Goal: Find specific page/section

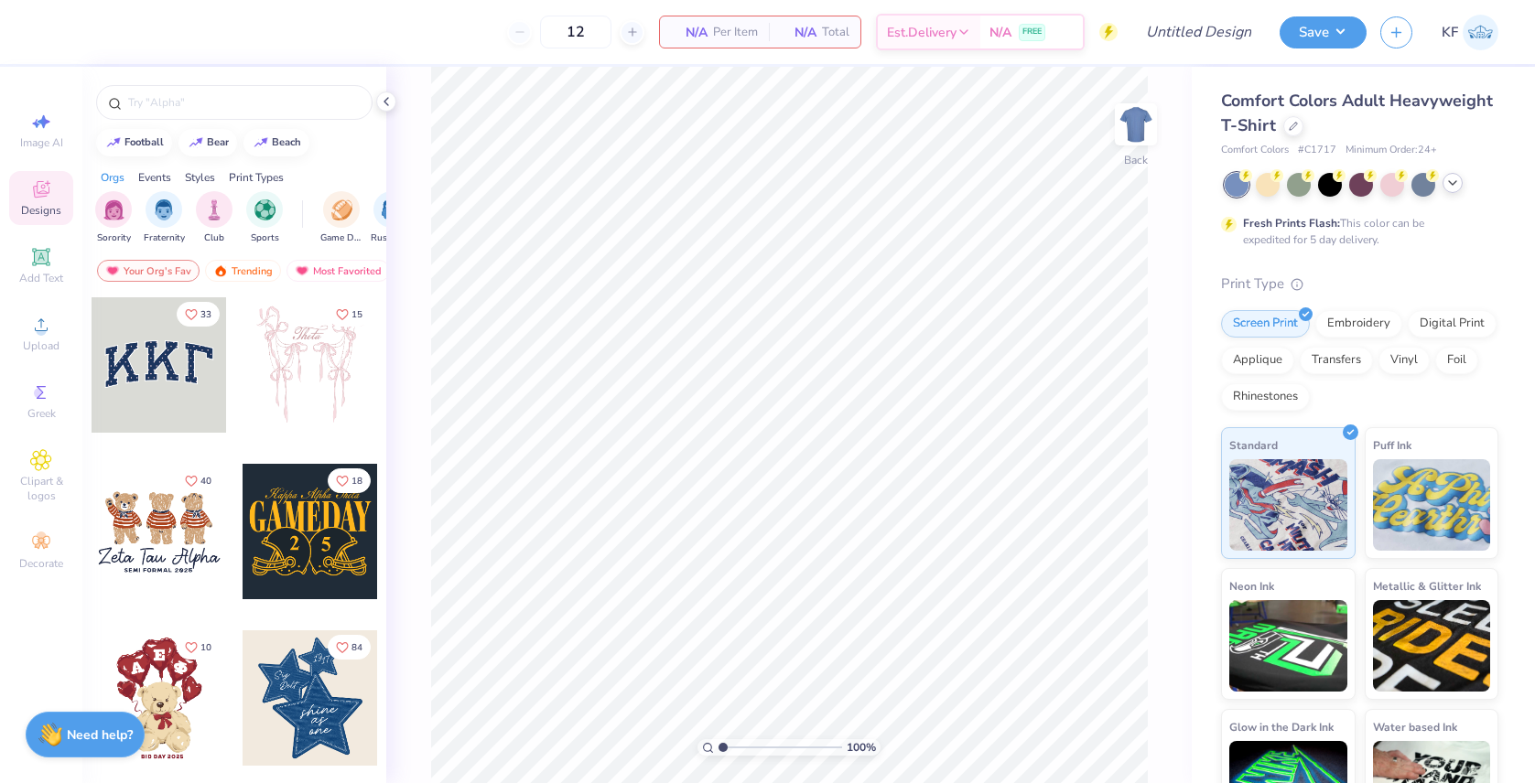
click at [1456, 182] on icon at bounding box center [1452, 183] width 15 height 15
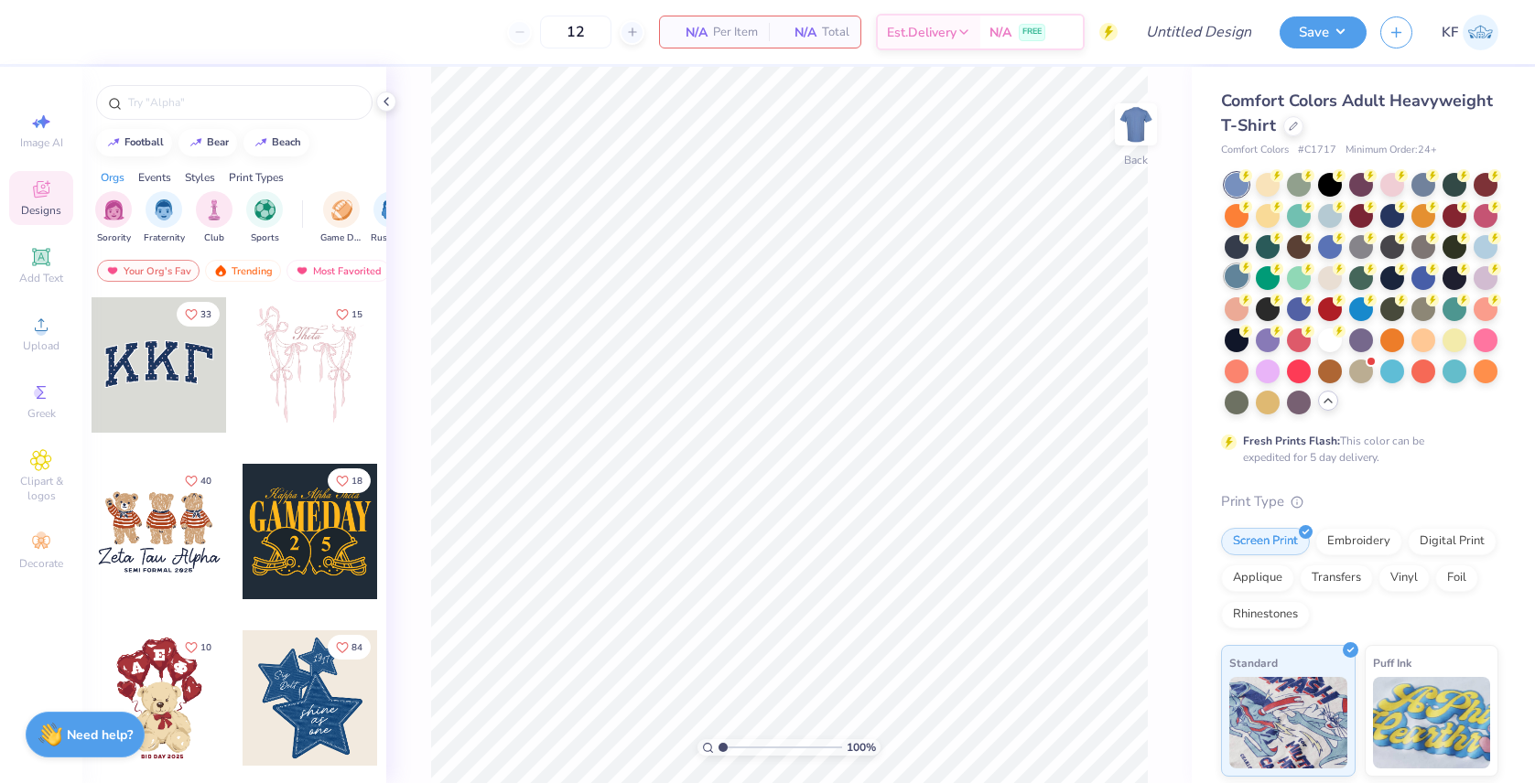
click at [1242, 275] on div at bounding box center [1237, 277] width 24 height 24
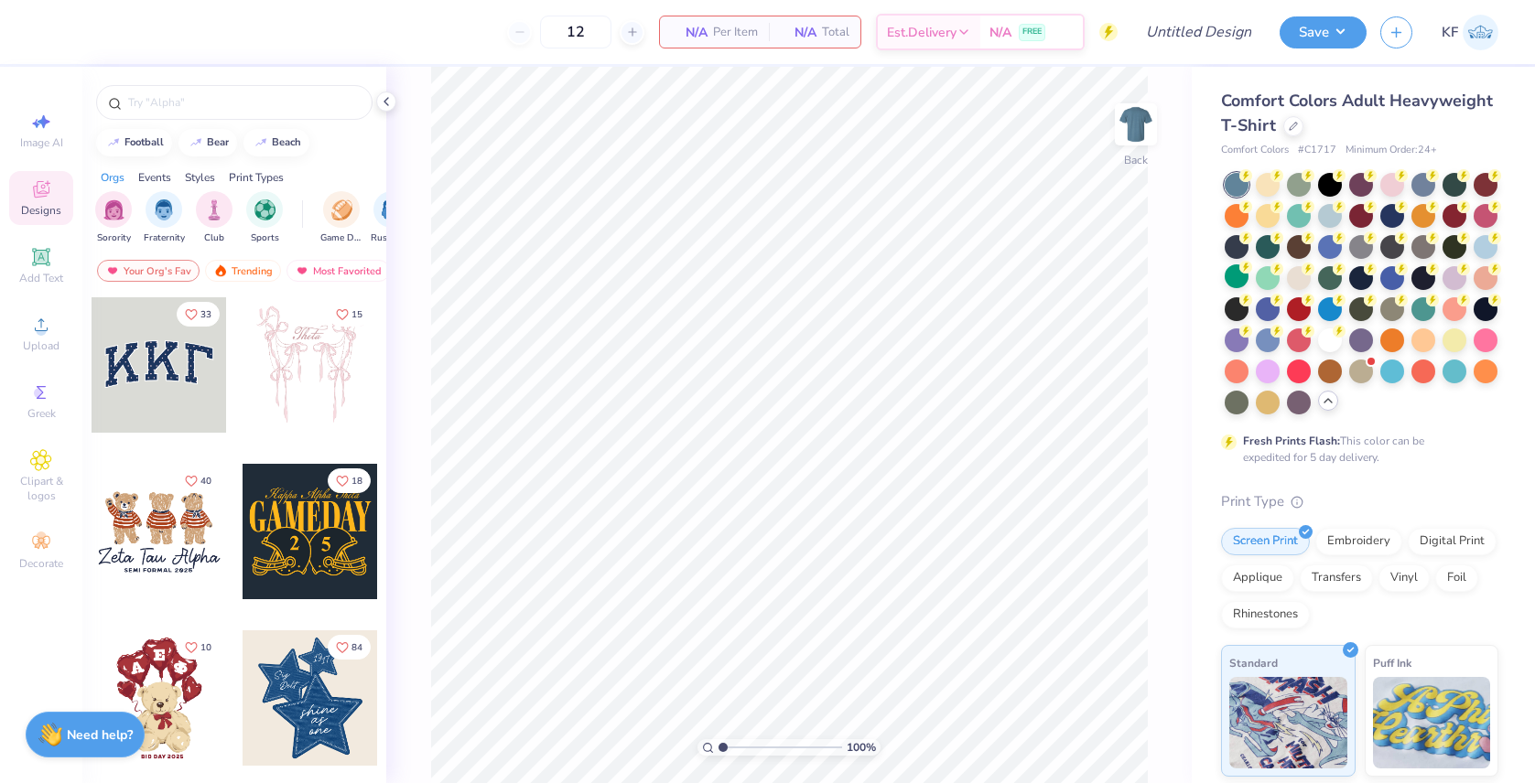
click at [151, 176] on div "Events" at bounding box center [154, 177] width 33 height 16
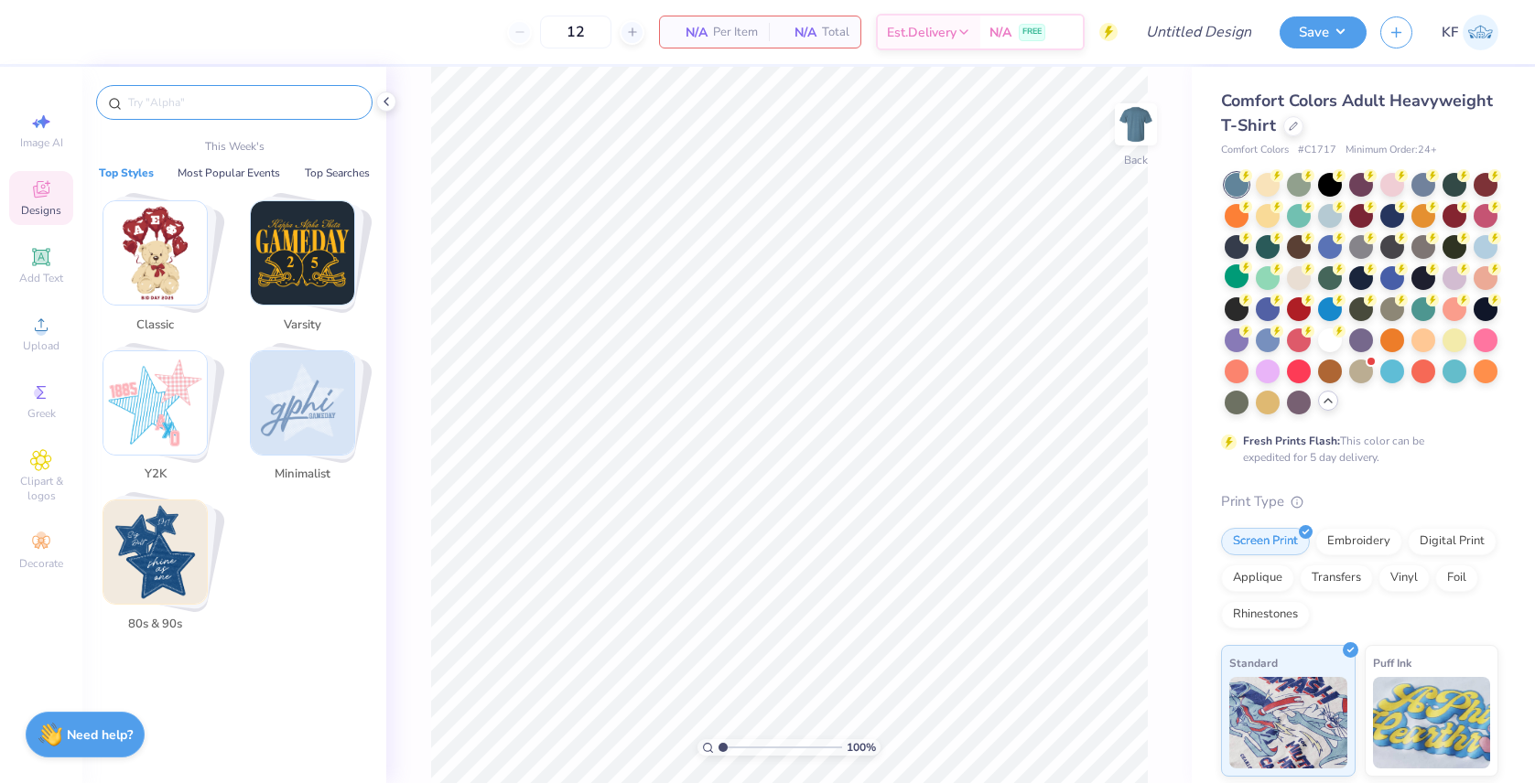
click at [187, 108] on input "text" at bounding box center [243, 102] width 234 height 18
type input "s"
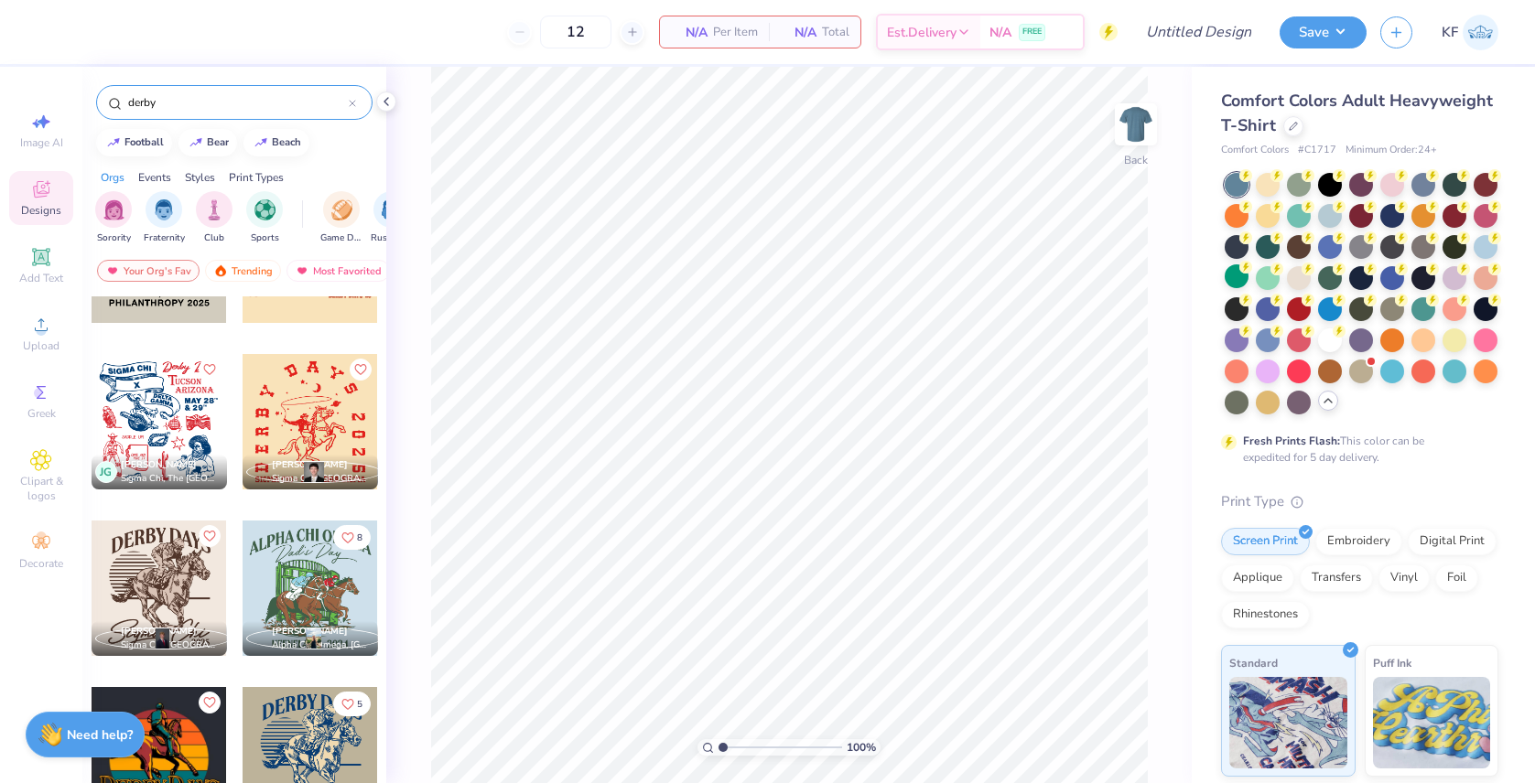
scroll to position [277, 0]
type input "derby"
click at [300, 574] on div at bounding box center [310, 587] width 135 height 135
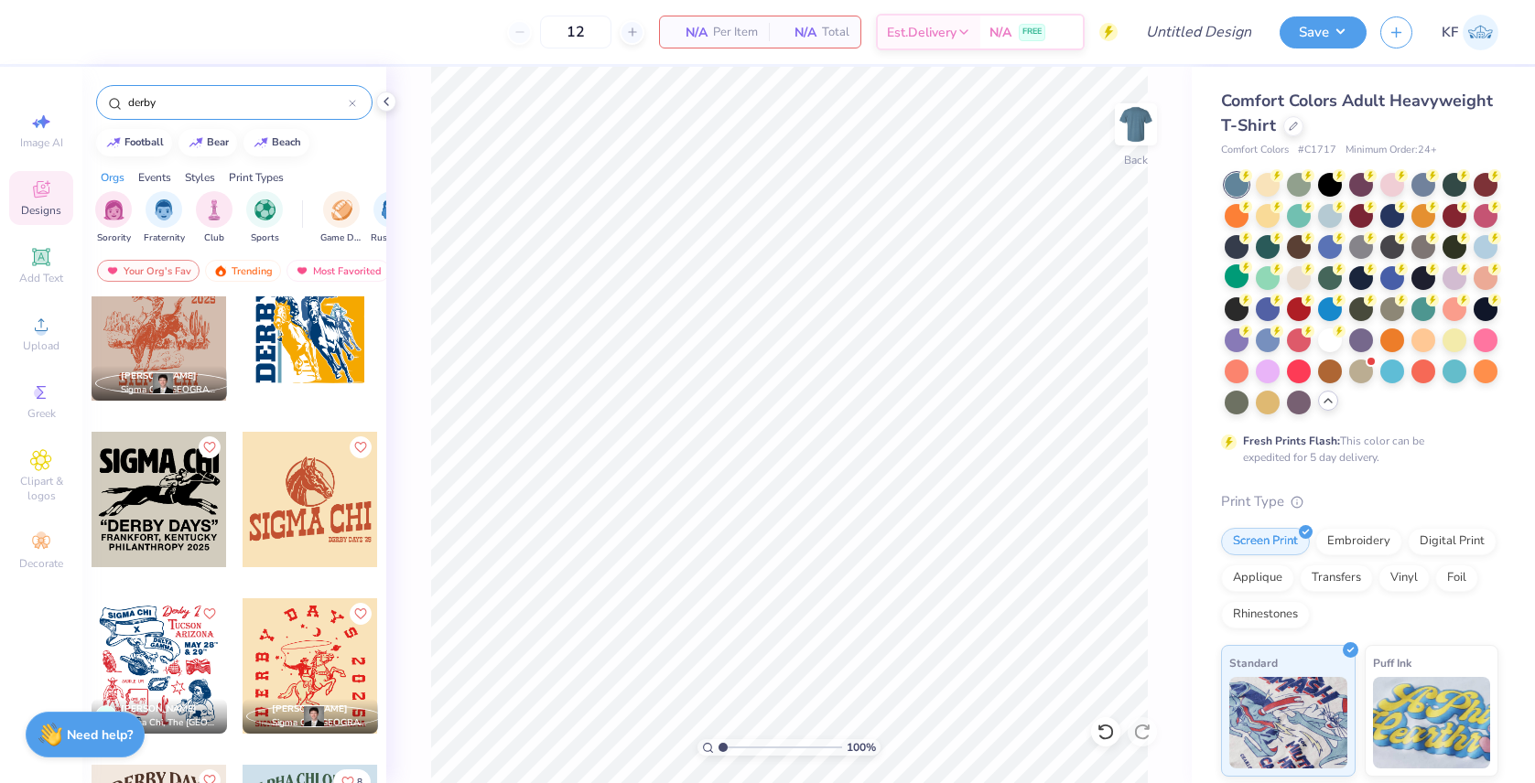
scroll to position [0, 0]
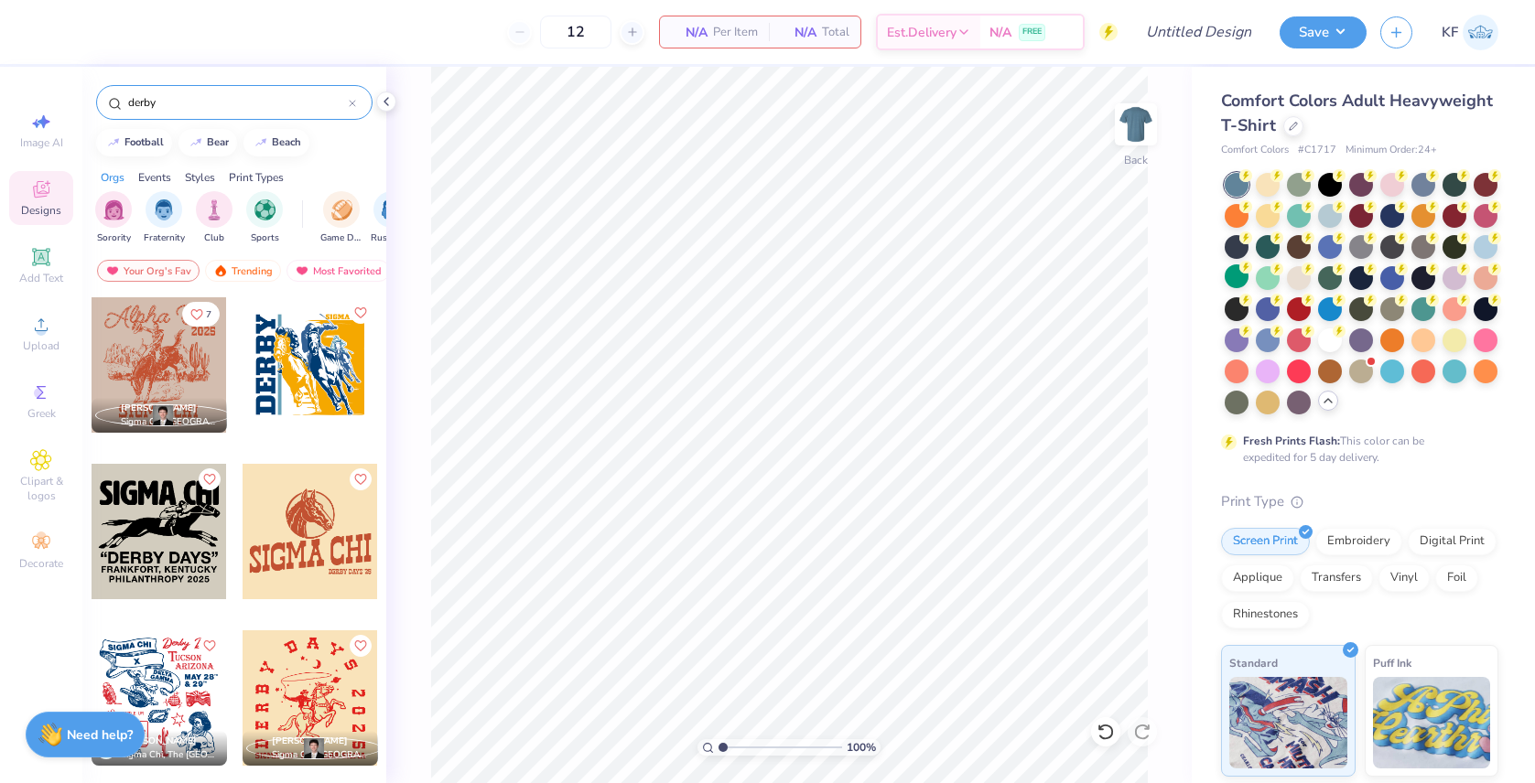
click at [157, 370] on div at bounding box center [159, 364] width 135 height 135
